Goal: Navigation & Orientation: Find specific page/section

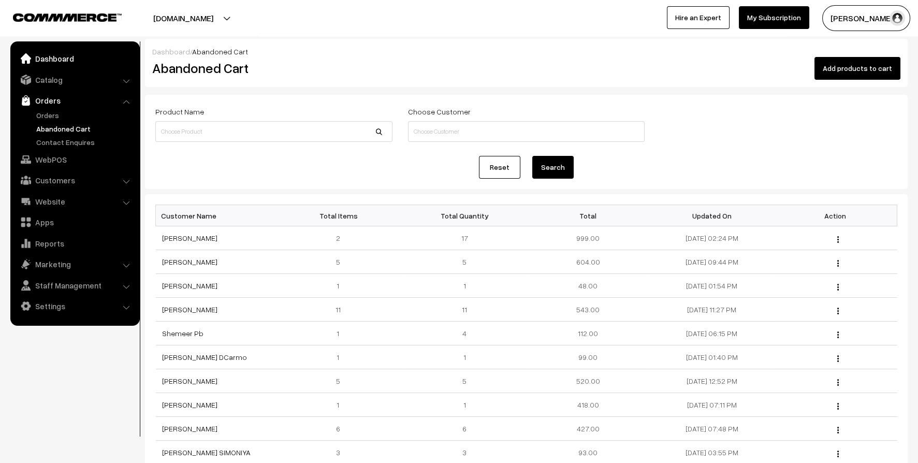
click at [57, 56] on link "Dashboard" at bounding box center [74, 58] width 123 height 19
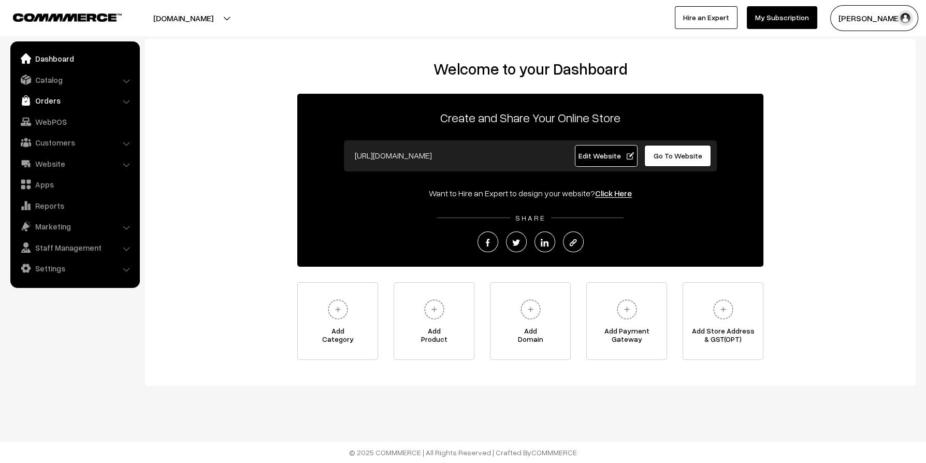
click at [62, 100] on link "Orders" at bounding box center [74, 100] width 123 height 19
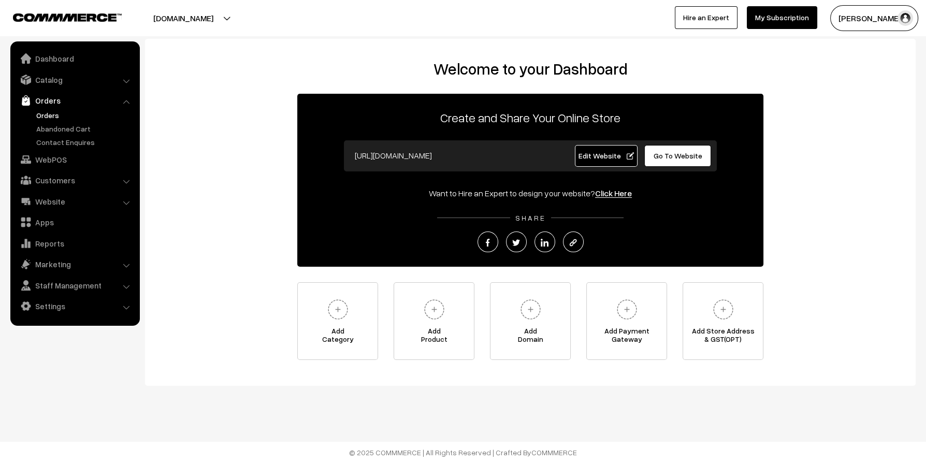
click at [51, 119] on link "Orders" at bounding box center [85, 115] width 103 height 11
click at [49, 131] on link "Abandoned Cart" at bounding box center [85, 128] width 103 height 11
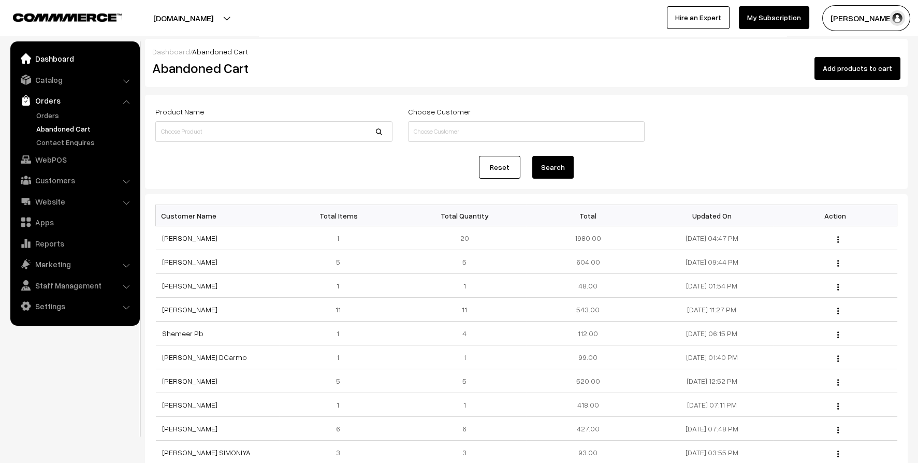
click at [52, 60] on link "Dashboard" at bounding box center [74, 58] width 123 height 19
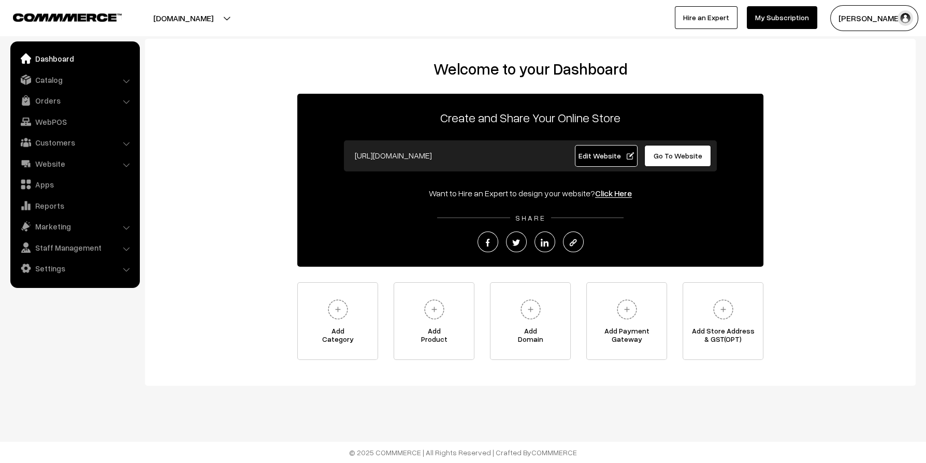
click at [925, 52] on html "Thank you for showing interest. Our team will call you shortly. Close [DOMAIN_N…" at bounding box center [463, 231] width 926 height 463
